Goal: Task Accomplishment & Management: Manage account settings

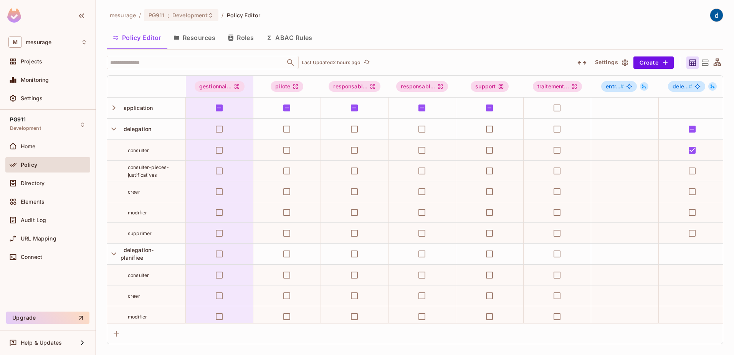
scroll to position [461, 0]
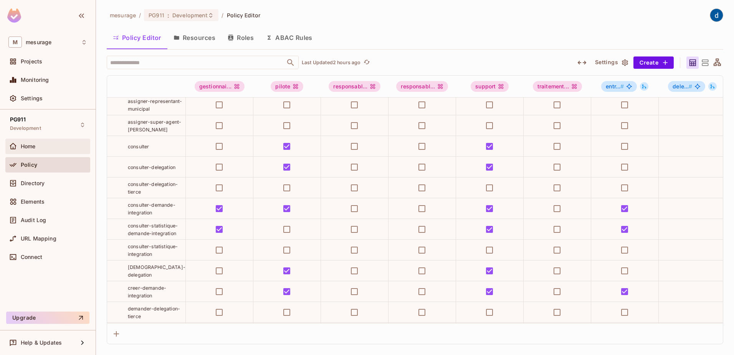
click at [53, 148] on div "Home" at bounding box center [54, 146] width 66 height 6
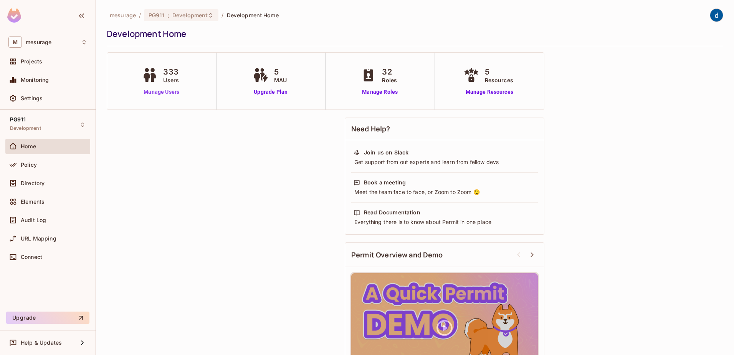
click at [174, 89] on link "Manage Users" at bounding box center [161, 92] width 43 height 8
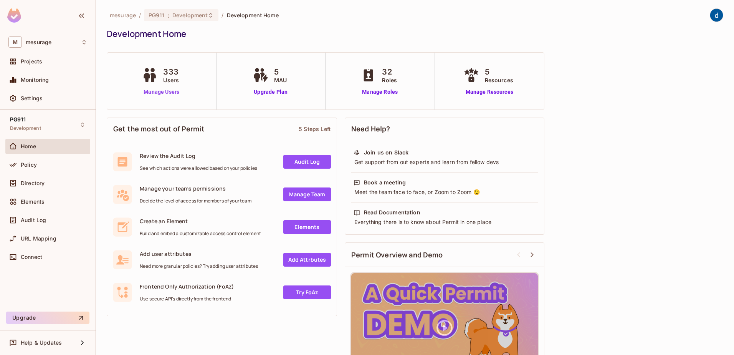
drag, startPoint x: 170, startPoint y: 94, endPoint x: 166, endPoint y: 94, distance: 4.2
click at [170, 94] on link "Manage Users" at bounding box center [161, 92] width 43 height 8
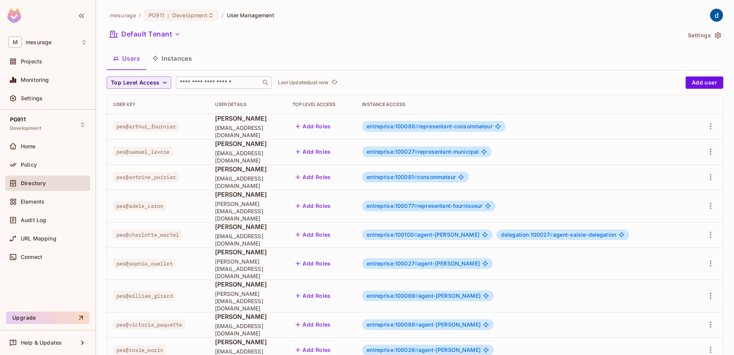
click at [198, 85] on input "text" at bounding box center [218, 83] width 81 height 8
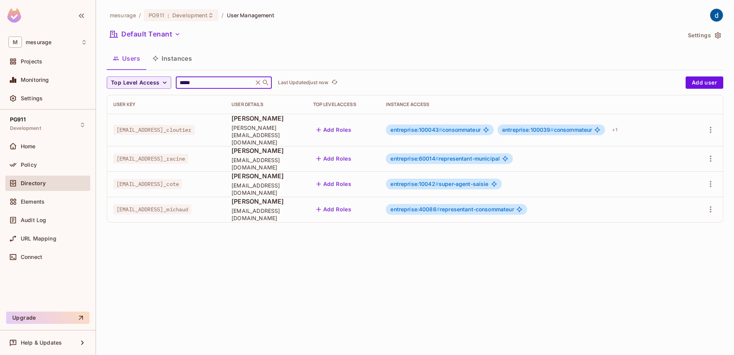
type input "*****"
click at [161, 64] on button "Instances" at bounding box center [172, 58] width 52 height 19
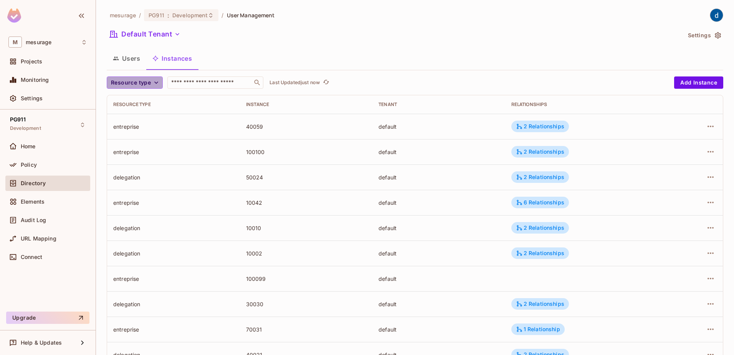
click at [146, 86] on span "Resource type" at bounding box center [131, 83] width 40 height 10
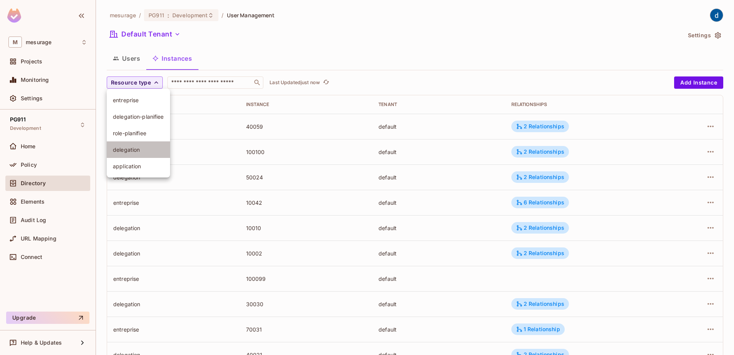
click at [133, 149] on span "delegation" at bounding box center [138, 149] width 51 height 7
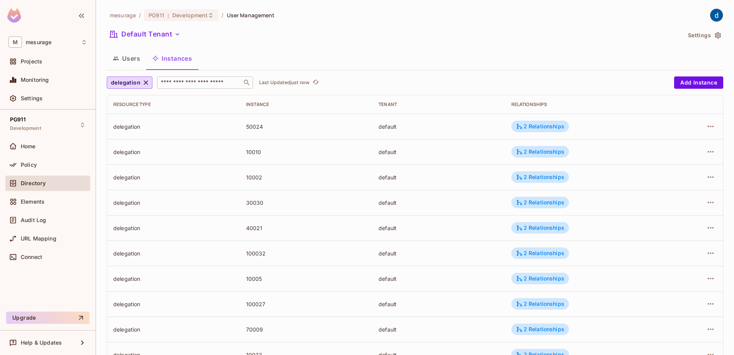
click at [217, 81] on input "text" at bounding box center [199, 83] width 81 height 8
type input "**"
click at [144, 81] on span "Resource type" at bounding box center [131, 83] width 40 height 10
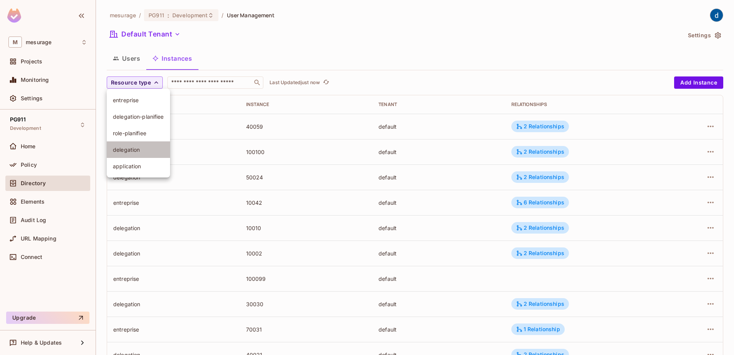
click at [139, 152] on span "delegation" at bounding box center [138, 149] width 51 height 7
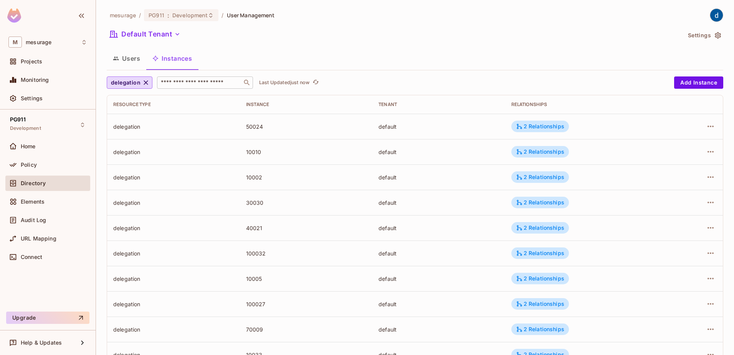
click at [182, 82] on input "text" at bounding box center [199, 83] width 81 height 8
type input "******"
click at [147, 84] on span "Resource type" at bounding box center [131, 83] width 40 height 10
click at [118, 150] on span "delegation" at bounding box center [138, 149] width 51 height 7
click at [188, 84] on input "text" at bounding box center [199, 83] width 81 height 8
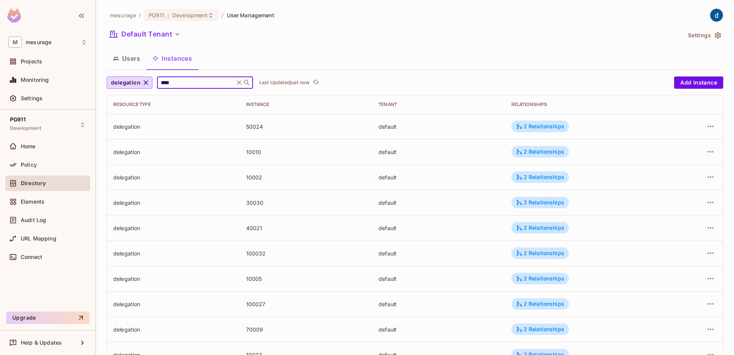
type input "*****"
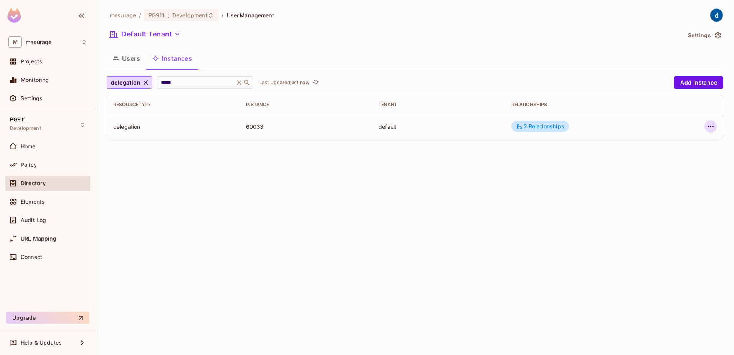
click at [710, 129] on icon "button" at bounding box center [710, 126] width 9 height 9
click at [678, 154] on li "Edit Attributes" at bounding box center [662, 160] width 96 height 17
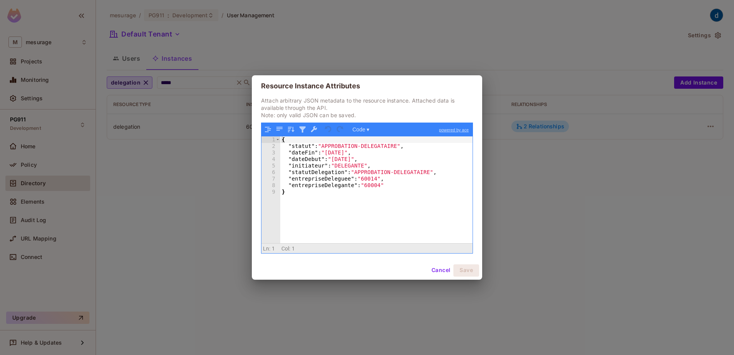
click at [366, 185] on div "{ "statut" : "APPROBATION-DELEGATAIRE" , "dateFin" : "[DATE]" , "dateDebut" : "…" at bounding box center [376, 195] width 192 height 119
drag, startPoint x: 361, startPoint y: 185, endPoint x: 377, endPoint y: 184, distance: 15.4
click at [377, 184] on div "{ "statut" : "APPROBATION-DELEGATAIRE" , "dateFin" : "[DATE]" , "dateDebut" : "…" at bounding box center [376, 195] width 192 height 119
click at [363, 180] on div "{ "statut" : "APPROBATION-DELEGATAIRE" , "dateFin" : "[DATE]" , "dateDebut" : "…" at bounding box center [376, 195] width 192 height 119
click at [357, 181] on div "{ "statut" : "APPROBATION-DELEGATAIRE" , "dateFin" : "[DATE]" , "dateDebut" : "…" at bounding box center [376, 195] width 192 height 119
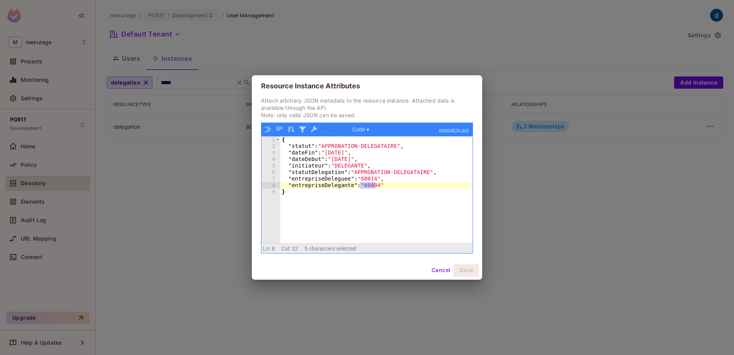
drag, startPoint x: 361, startPoint y: 186, endPoint x: 375, endPoint y: 188, distance: 14.7
click at [375, 188] on div "{ "statut" : "APPROBATION-DELEGATAIRE" , "dateFin" : "[DATE]" , "dateDebut" : "…" at bounding box center [376, 195] width 192 height 119
click at [435, 271] on button "Cancel" at bounding box center [440, 270] width 25 height 12
